Goal: Check status: Check status

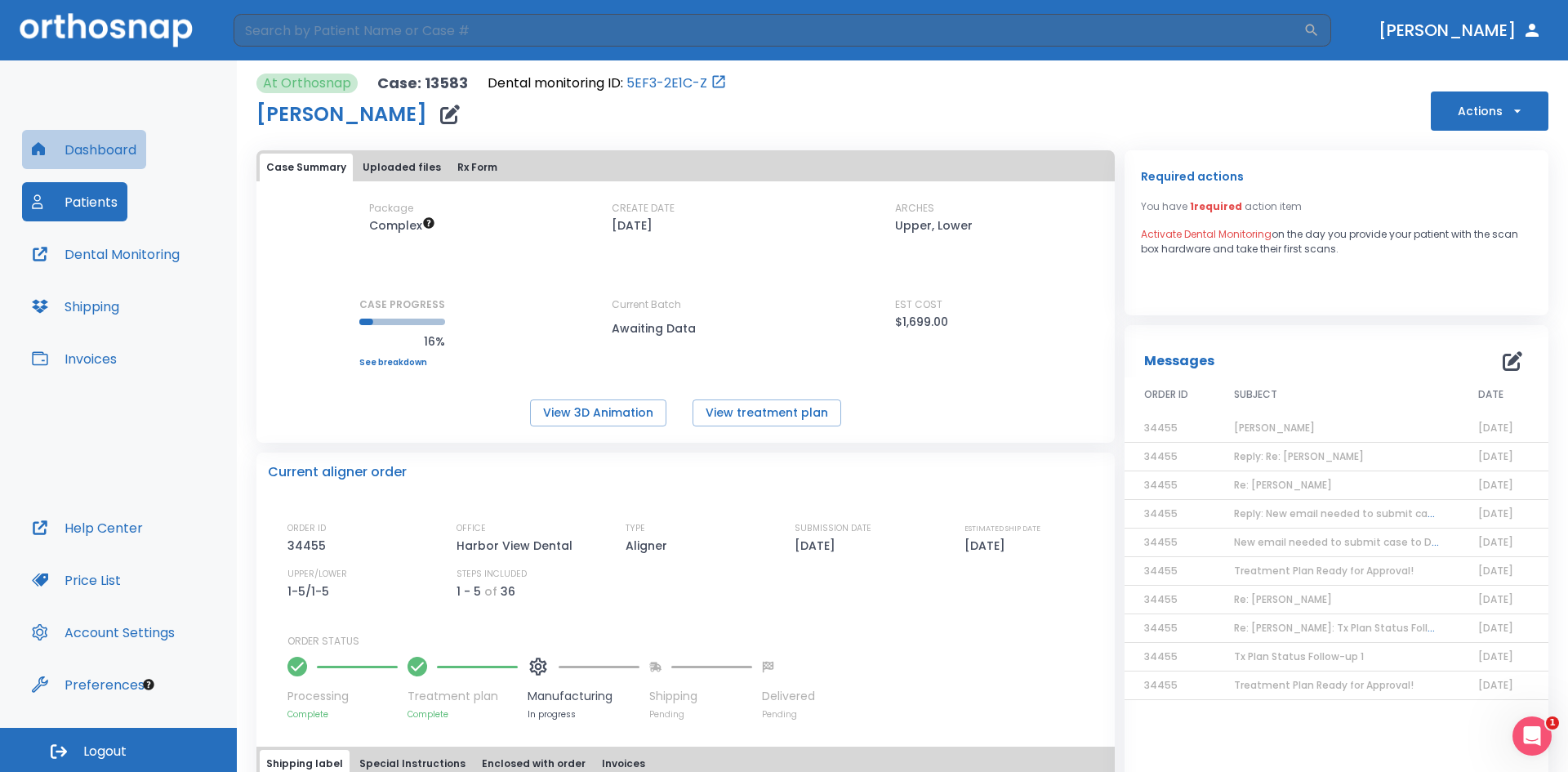
click at [98, 157] on button "Dashboard" at bounding box center [84, 149] width 124 height 39
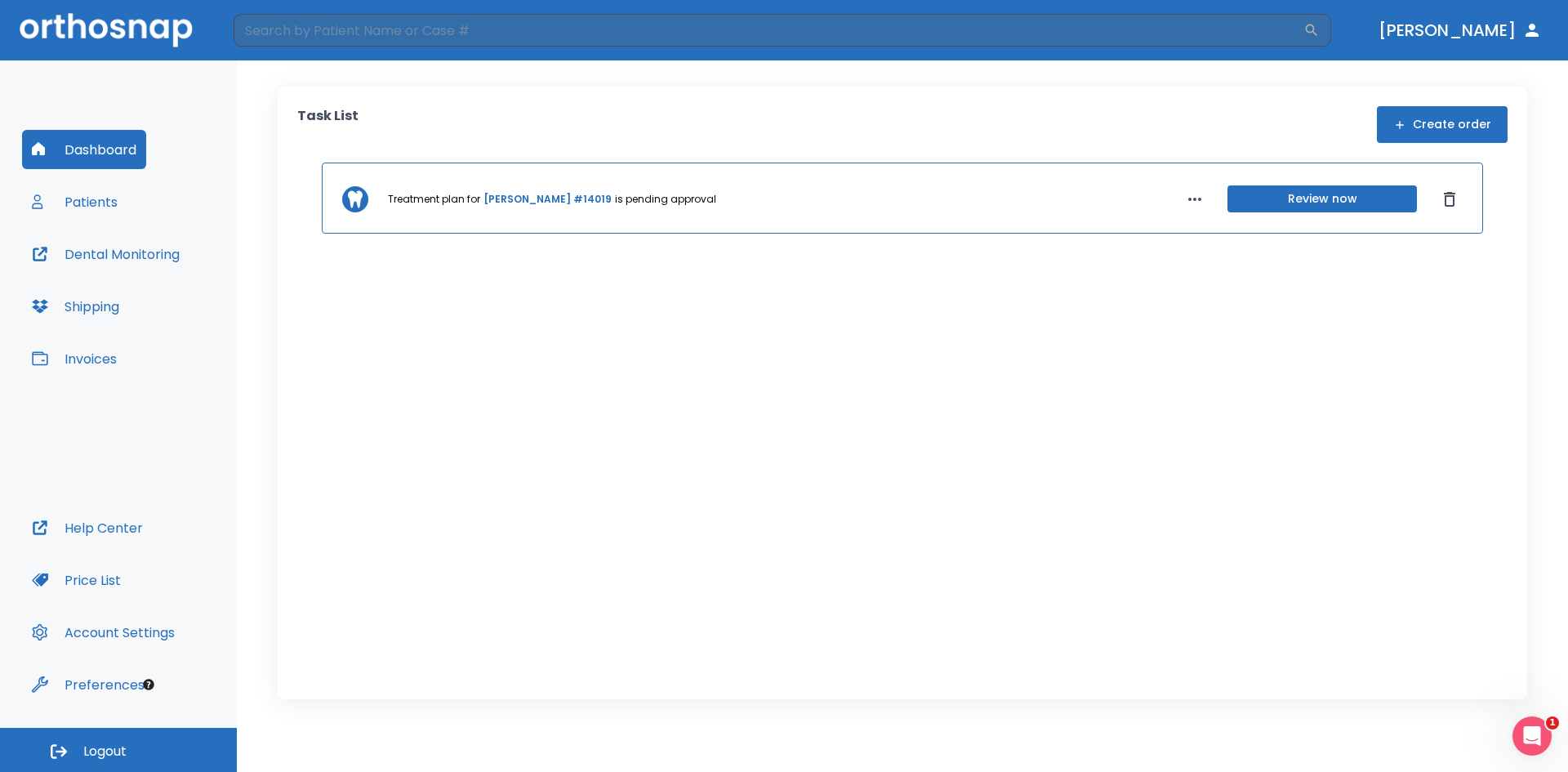
click at [116, 203] on button "Patients" at bounding box center [75, 201] width 105 height 39
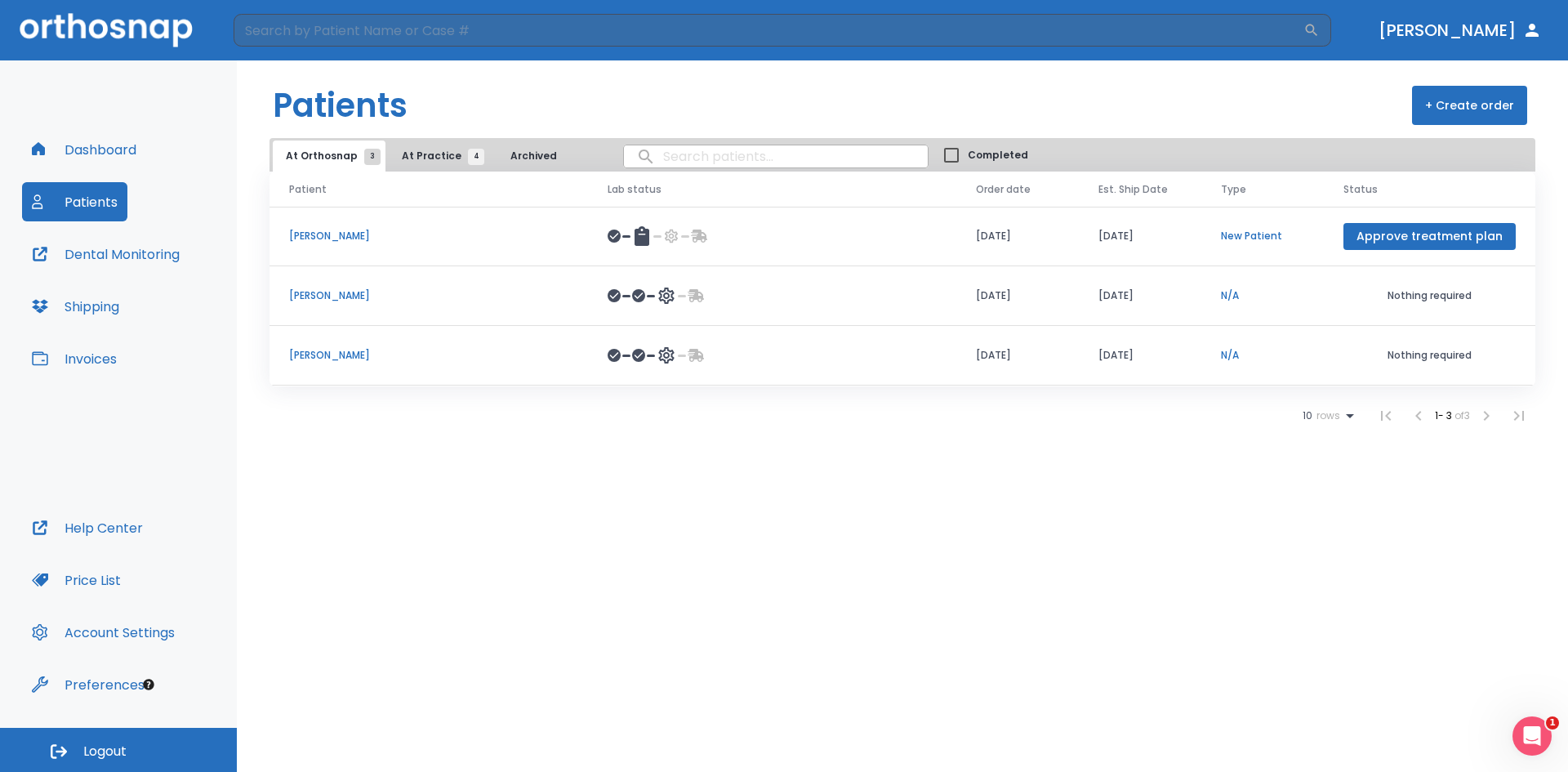
click at [447, 157] on span "At Practice 4" at bounding box center [439, 155] width 75 height 15
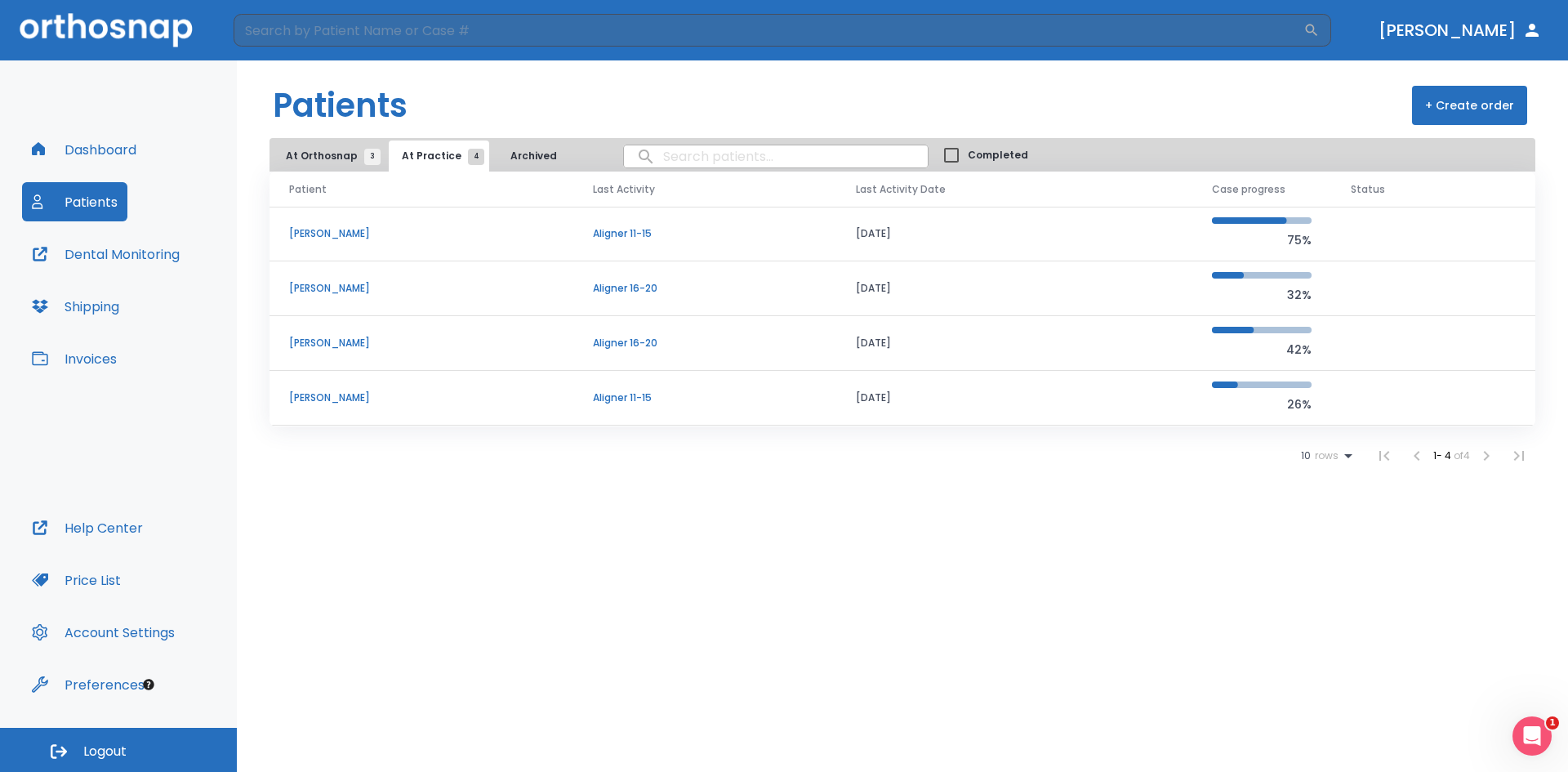
click at [333, 252] on td "[PERSON_NAME]" at bounding box center [421, 234] width 303 height 55
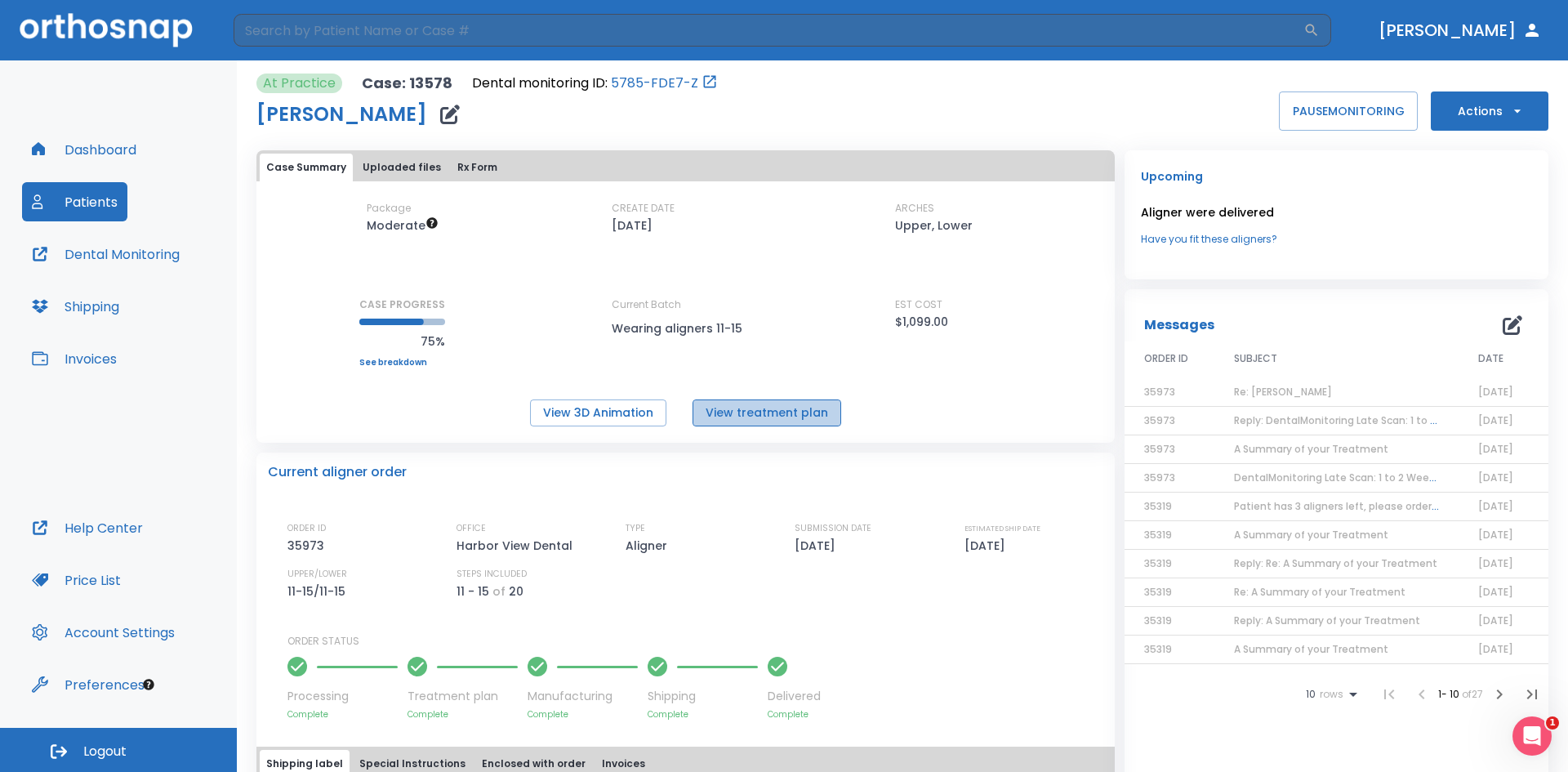
click at [792, 418] on button "View treatment plan" at bounding box center [766, 413] width 148 height 27
click at [636, 415] on button "View 3D Animation" at bounding box center [598, 413] width 136 height 27
click at [175, 99] on div "Dashboard Patients Dental Monitoring Shipping Invoices Help Center Price List A…" at bounding box center [118, 394] width 237 height 668
